Goal: Task Accomplishment & Management: Use online tool/utility

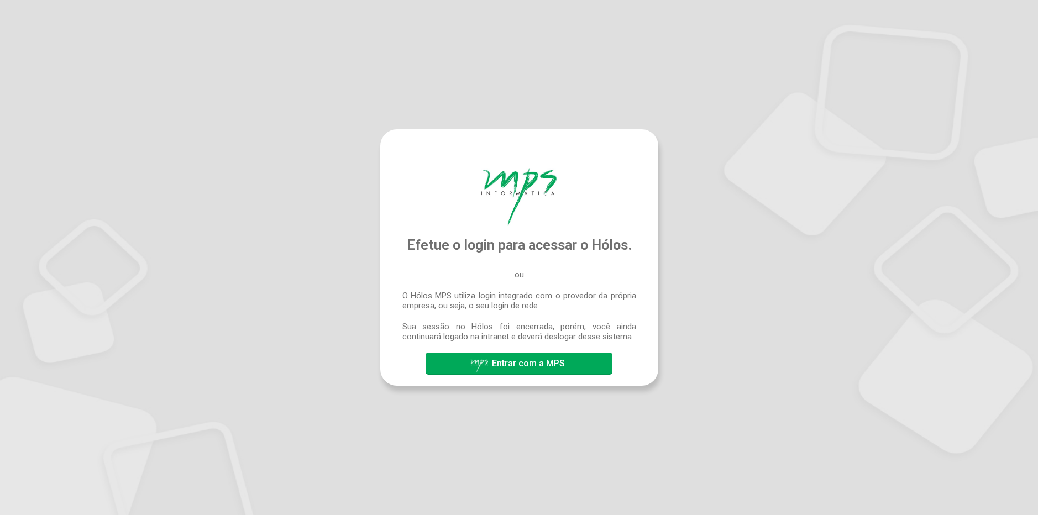
click at [560, 356] on span "Entrar com a MPS" at bounding box center [519, 363] width 98 height 19
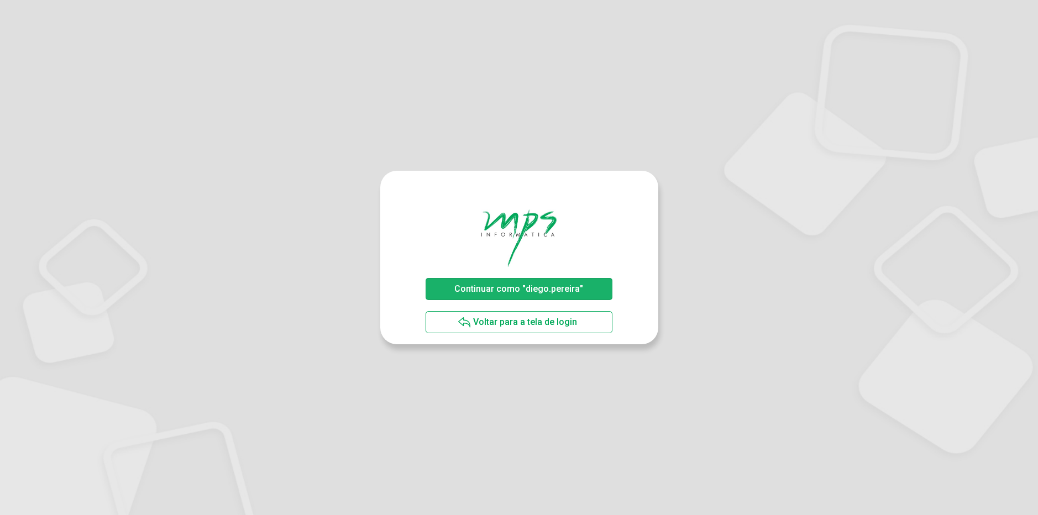
click at [501, 287] on span "Continuar como "diego.pereira"" at bounding box center [518, 289] width 129 height 11
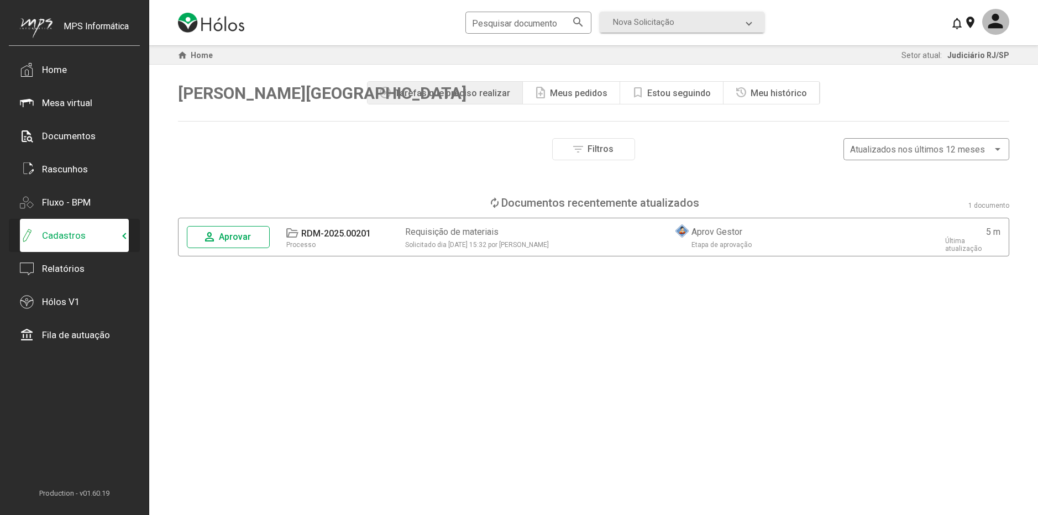
click at [96, 244] on mat-expansion-panel-header "Cadastros" at bounding box center [74, 235] width 109 height 33
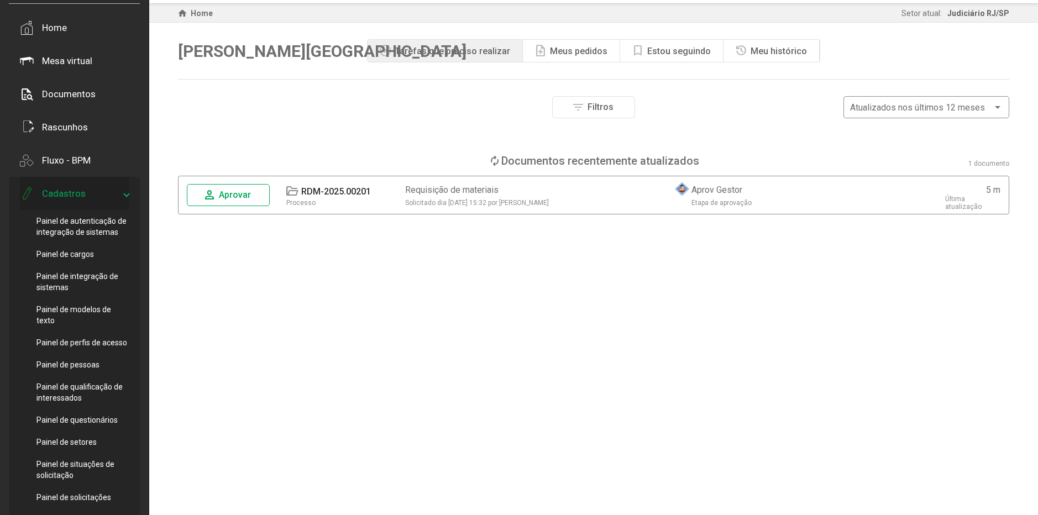
scroll to position [39, 0]
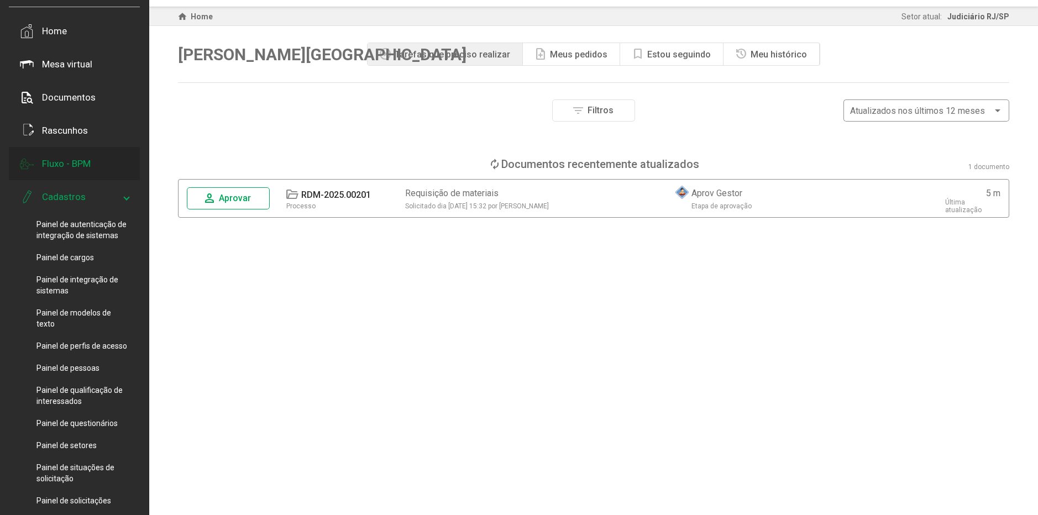
click at [87, 164] on div "Fluxo - BPM" at bounding box center [66, 163] width 49 height 11
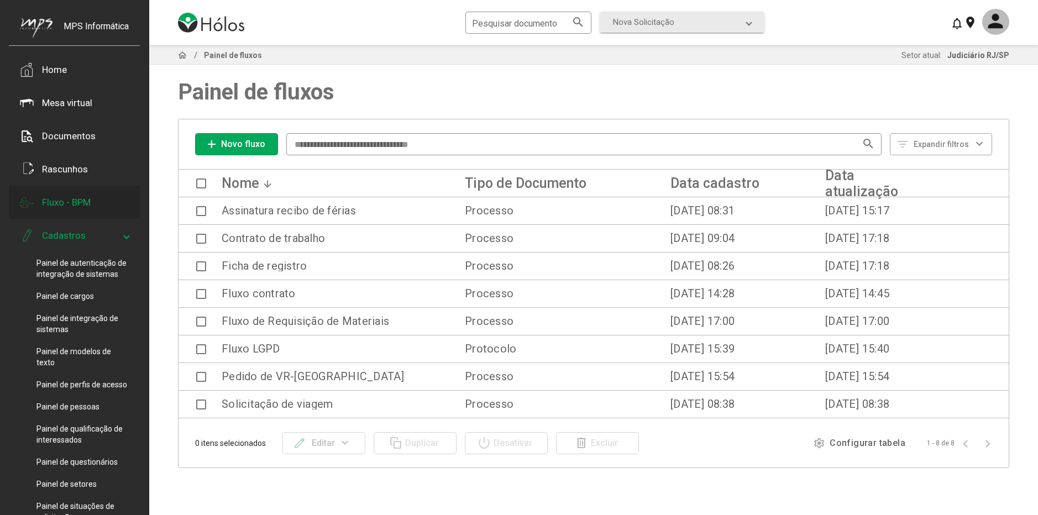
click at [109, 208] on div "Fluxo - BPM" at bounding box center [74, 202] width 131 height 33
click at [91, 202] on div "Fluxo - BPM" at bounding box center [66, 202] width 49 height 11
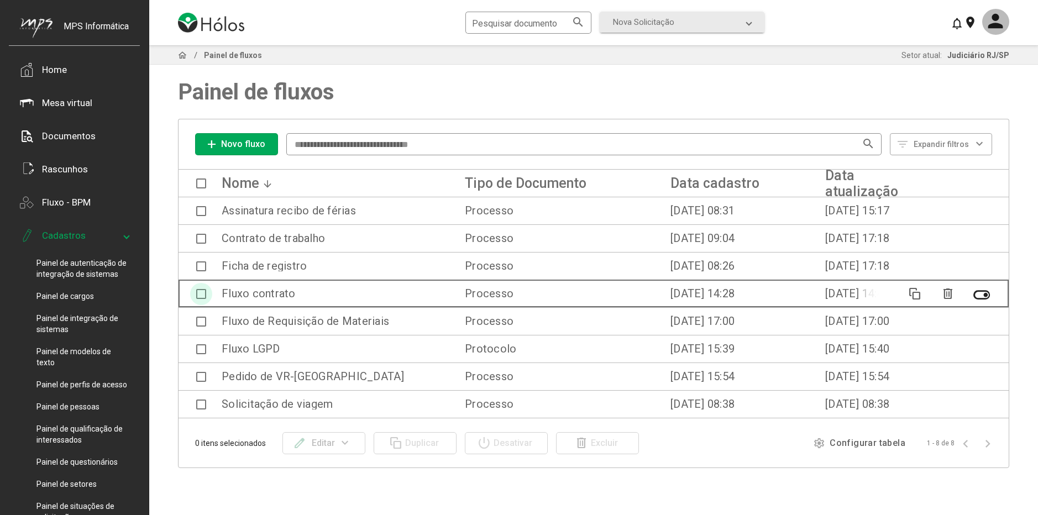
click at [199, 292] on span at bounding box center [201, 294] width 10 height 10
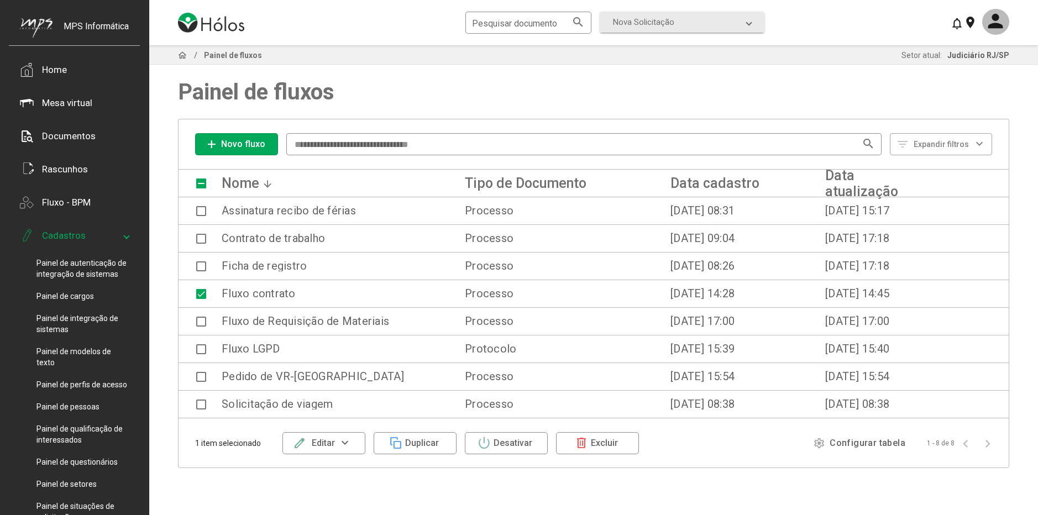
click at [360, 438] on button "edit Editar expand_more" at bounding box center [323, 443] width 83 height 22
click at [343, 390] on button "Alterar versão vigente" at bounding box center [329, 388] width 95 height 27
